Goal: Task Accomplishment & Management: Use online tool/utility

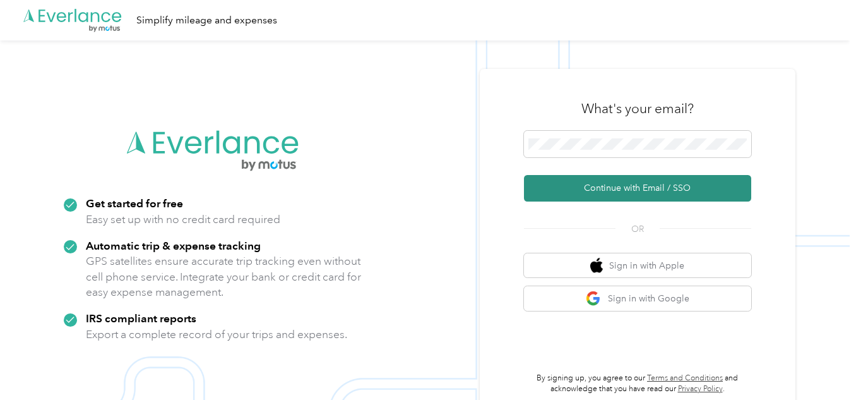
click at [618, 188] on button "Continue with Email / SSO" at bounding box center [637, 188] width 227 height 27
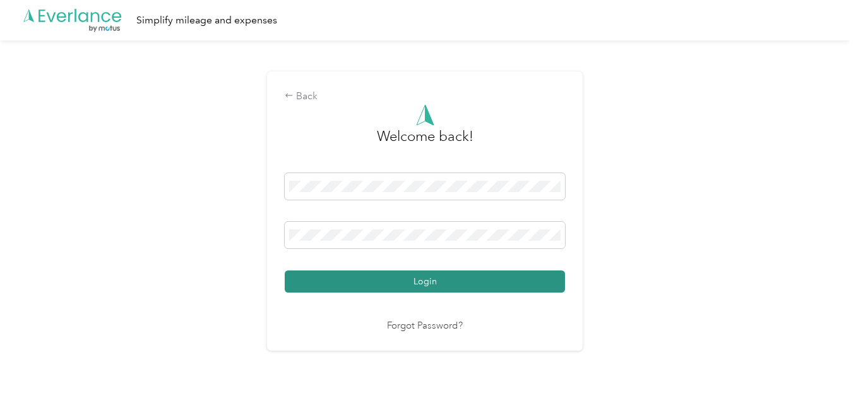
click at [448, 276] on button "Login" at bounding box center [425, 281] width 280 height 22
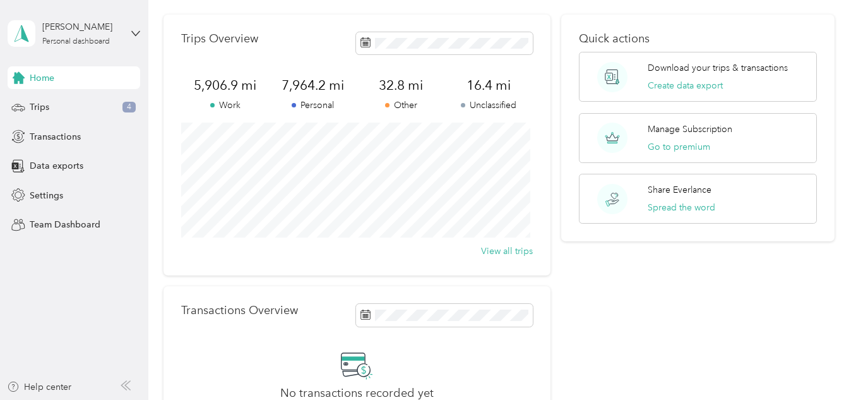
scroll to position [63, 0]
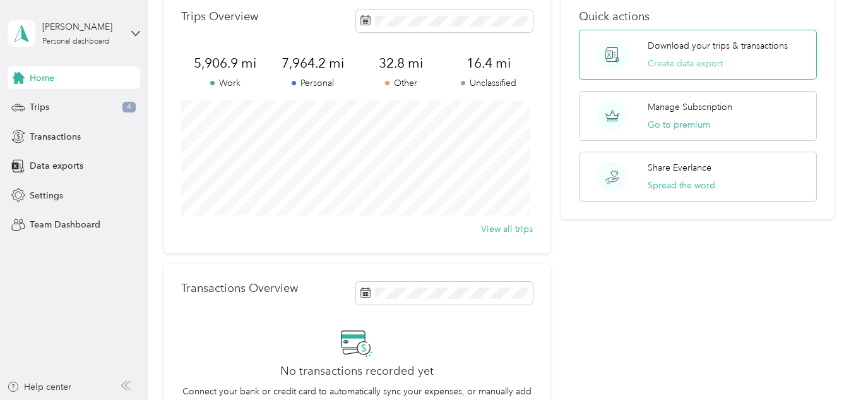
click at [682, 67] on button "Create data export" at bounding box center [685, 63] width 75 height 13
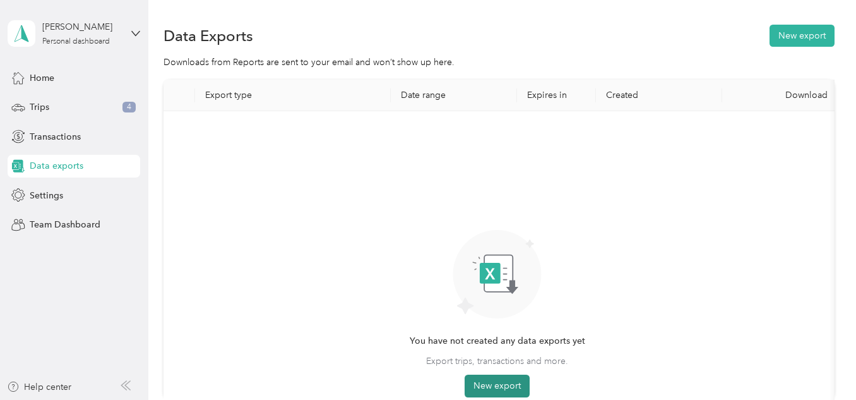
click at [489, 382] on button "New export" at bounding box center [497, 385] width 65 height 23
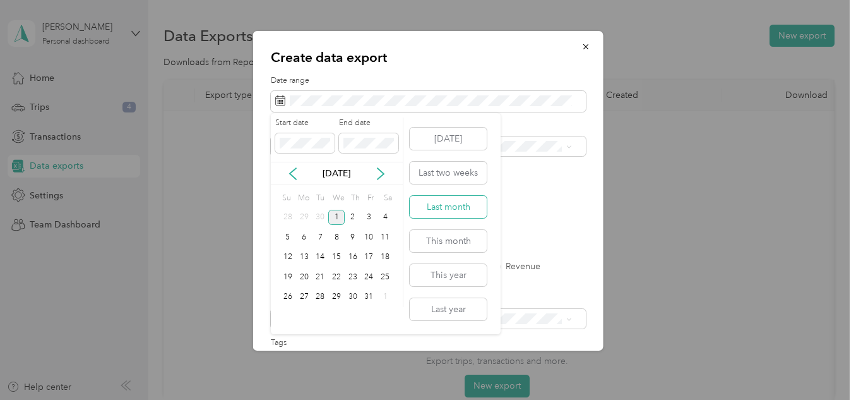
click at [454, 212] on button "Last month" at bounding box center [448, 207] width 77 height 22
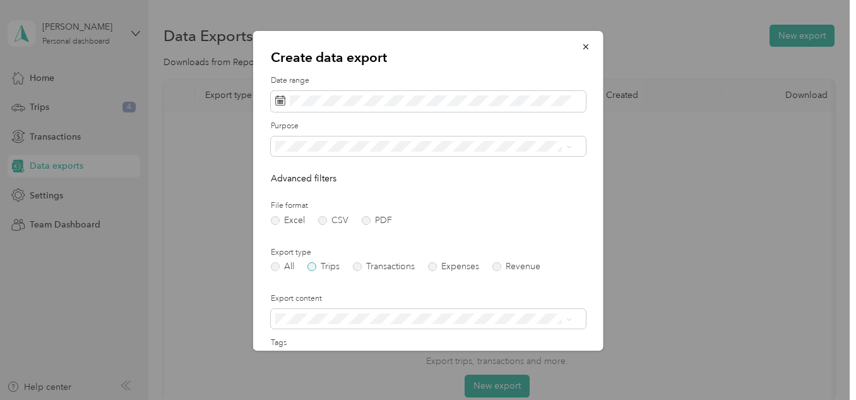
click at [318, 263] on label "Trips" at bounding box center [323, 266] width 32 height 9
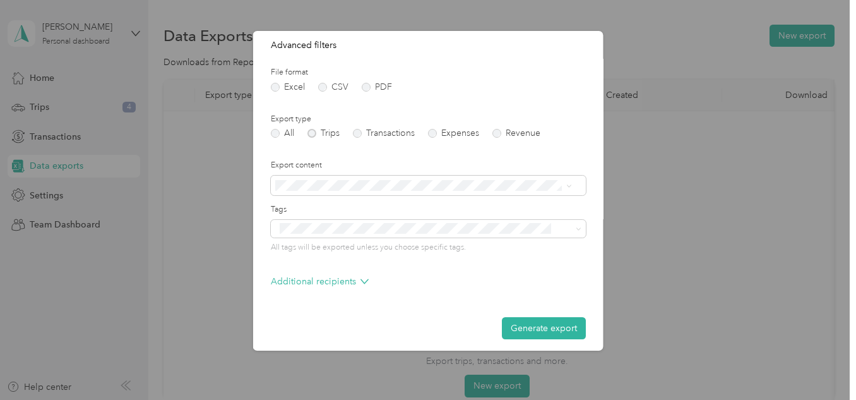
scroll to position [139, 0]
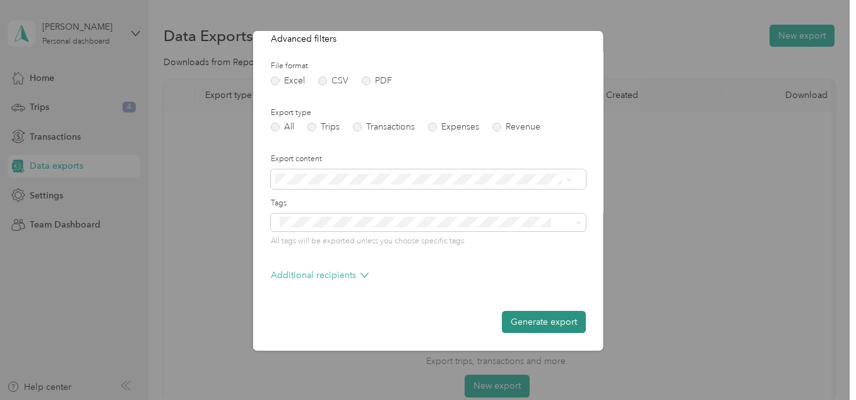
click at [550, 319] on button "Generate export" at bounding box center [544, 322] width 84 height 22
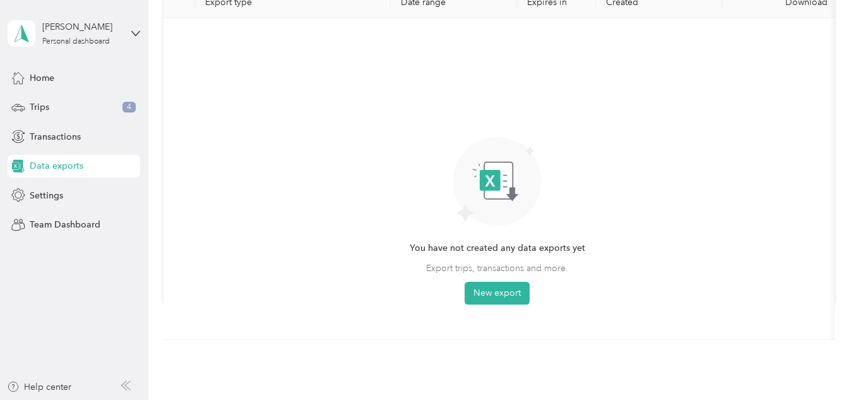
scroll to position [0, 0]
